Goal: Find specific page/section: Find specific page/section

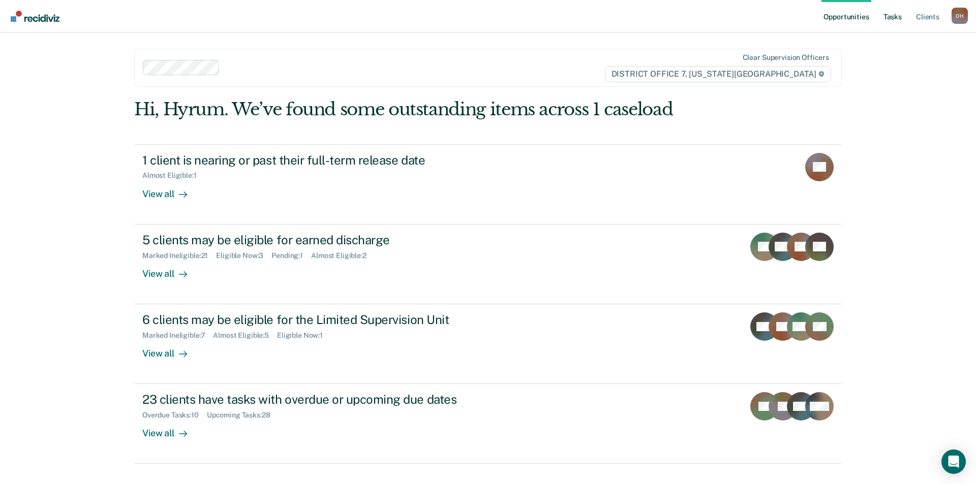
click at [886, 22] on link "Tasks" at bounding box center [892, 16] width 22 height 33
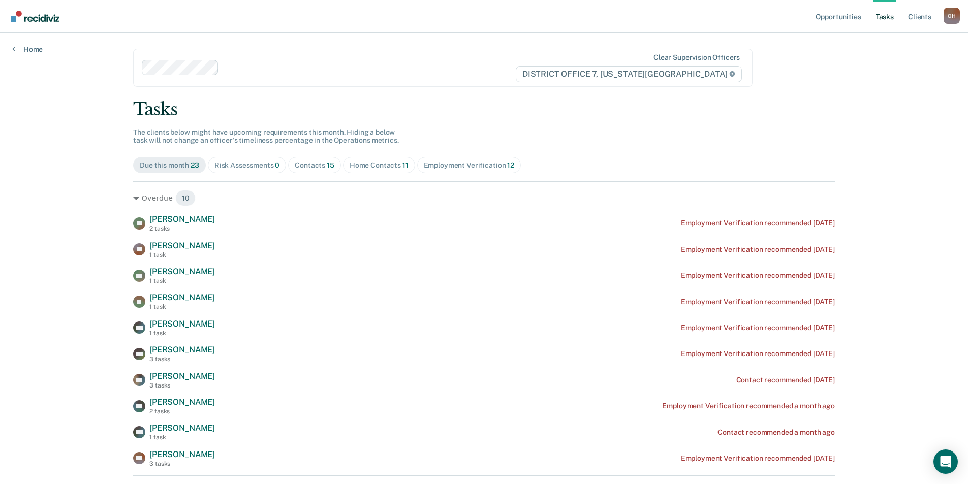
click at [295, 167] on div "Contacts 15" at bounding box center [315, 165] width 40 height 9
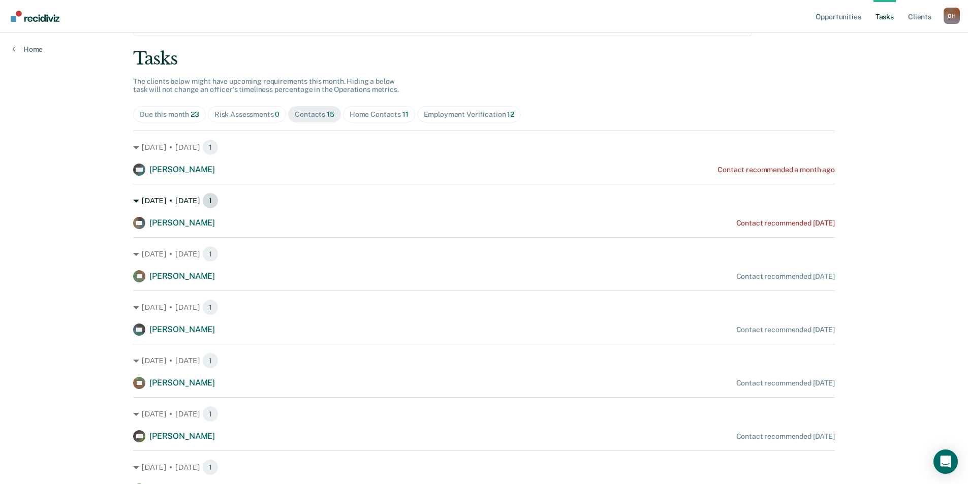
scroll to position [102, 0]
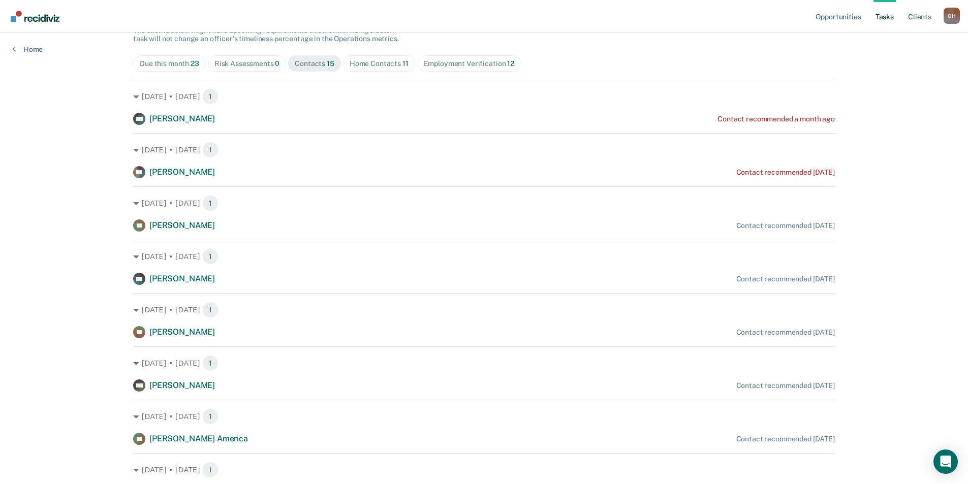
click at [359, 64] on div "Home Contacts 11" at bounding box center [379, 63] width 59 height 9
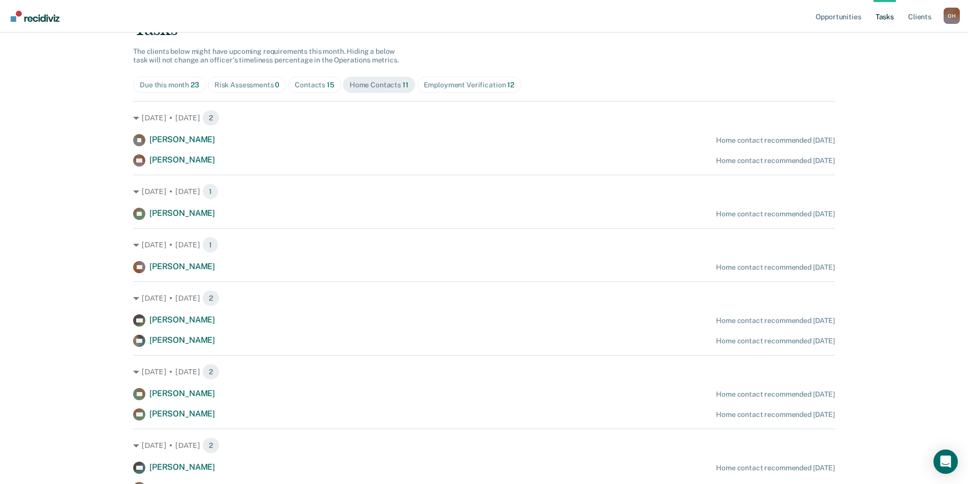
scroll to position [0, 0]
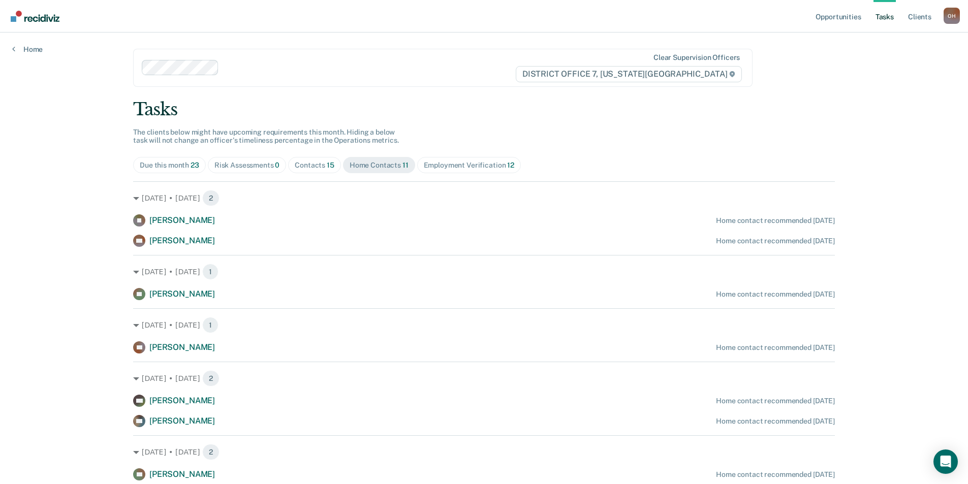
drag, startPoint x: 318, startPoint y: 30, endPoint x: 360, endPoint y: 96, distance: 78.4
click at [360, 96] on main "Clear supervision officers DISTRICT OFFICE 7, [US_STATE] FALLS Tasks The client…" at bounding box center [484, 339] width 726 height 612
click at [310, 166] on div "Contacts 15" at bounding box center [315, 165] width 40 height 9
